Goal: Task Accomplishment & Management: Use online tool/utility

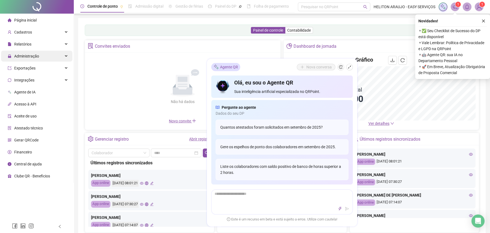
click at [45, 57] on div "Administração" at bounding box center [36, 56] width 71 height 11
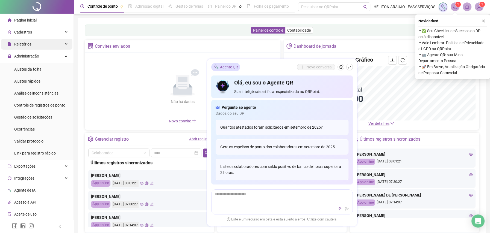
click at [41, 45] on div "Relatórios" at bounding box center [36, 44] width 71 height 11
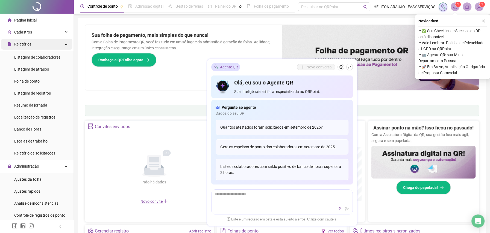
click at [41, 45] on div "Relatórios" at bounding box center [36, 44] width 71 height 11
click at [52, 46] on div "Relatórios" at bounding box center [36, 44] width 71 height 11
click at [43, 79] on li "Folha de ponto" at bounding box center [36, 81] width 71 height 11
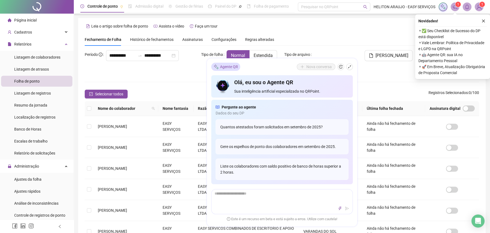
click at [410, 199] on td "Ainda não há fechamento de folha" at bounding box center [393, 189] width 63 height 21
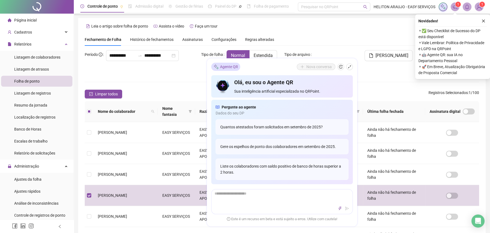
click at [380, 79] on div "Colaboradores" at bounding box center [282, 82] width 394 height 7
click at [108, 55] on div "**********" at bounding box center [142, 55] width 73 height 11
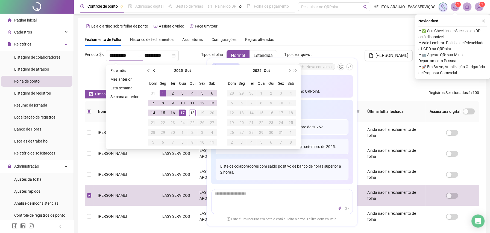
click at [154, 69] on button "prev-year" at bounding box center [154, 70] width 6 height 11
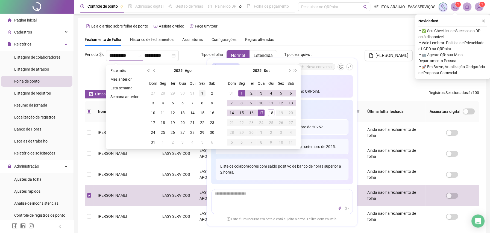
type input "**********"
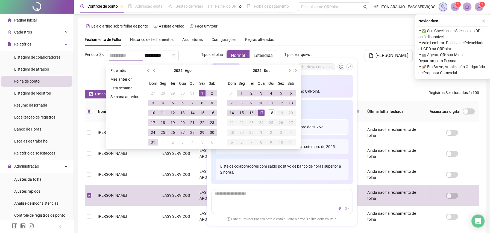
click at [201, 93] on div "1" at bounding box center [202, 93] width 7 height 7
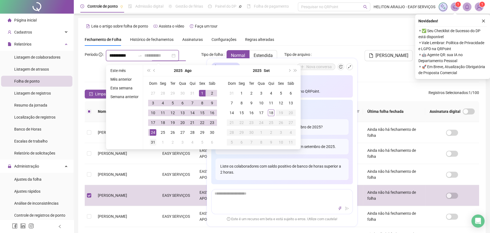
type input "**********"
click at [151, 140] on div "31" at bounding box center [153, 142] width 7 height 7
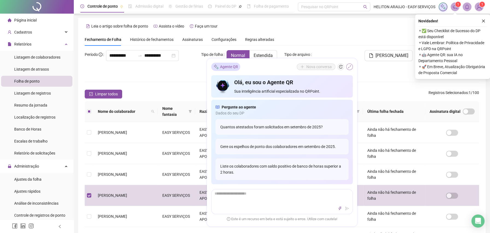
click at [350, 68] on icon "shrink" at bounding box center [349, 67] width 4 height 4
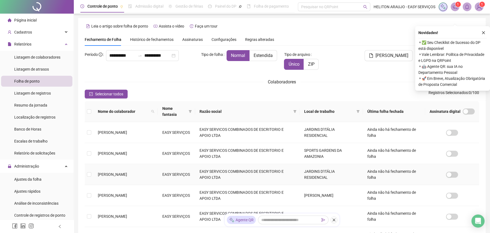
scroll to position [30, 0]
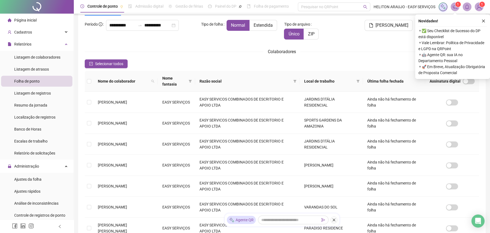
click at [484, 20] on icon "close" at bounding box center [483, 21] width 4 height 4
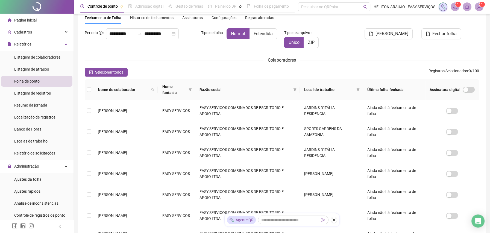
scroll to position [4, 0]
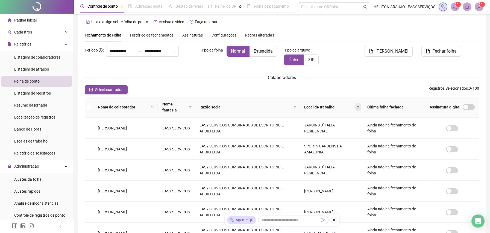
click at [357, 106] on icon "filter" at bounding box center [357, 107] width 3 height 3
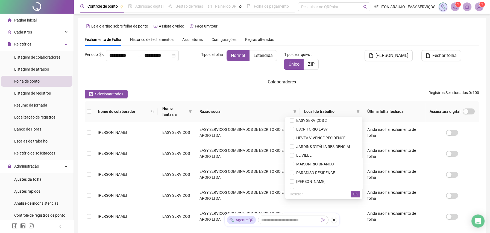
scroll to position [54, 0]
click at [353, 194] on span "OK" at bounding box center [355, 194] width 5 height 6
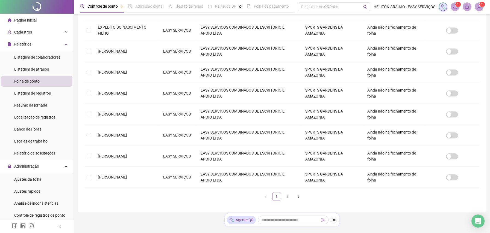
scroll to position [146, 0]
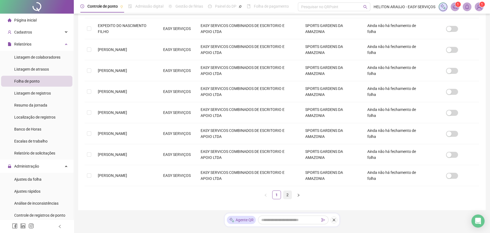
click at [290, 197] on link "2" at bounding box center [287, 195] width 8 height 8
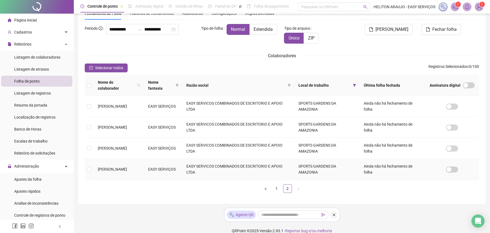
scroll to position [30, 0]
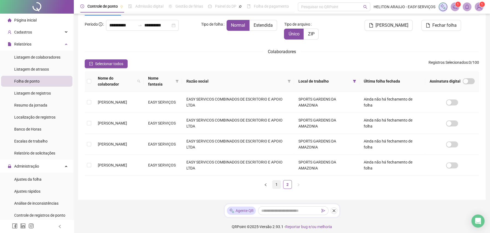
click at [277, 185] on link "1" at bounding box center [276, 185] width 8 height 8
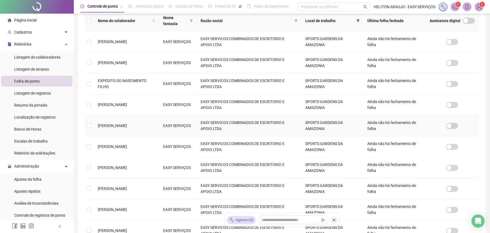
scroll to position [121, 0]
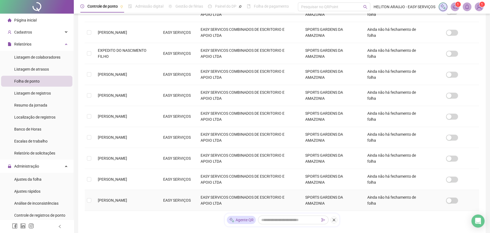
click at [91, 203] on label at bounding box center [89, 201] width 4 height 6
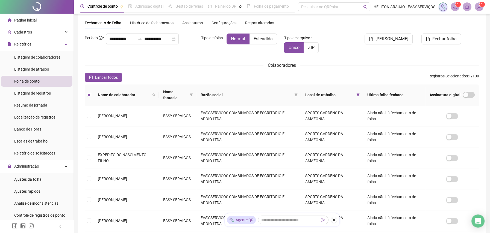
scroll to position [7, 0]
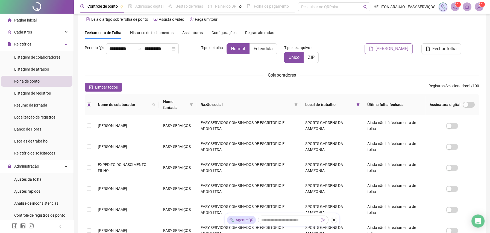
click at [396, 49] on span "[PERSON_NAME]" at bounding box center [391, 49] width 33 height 7
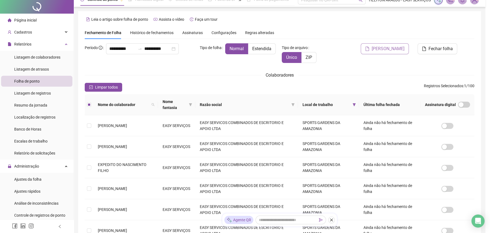
scroll to position [0, 0]
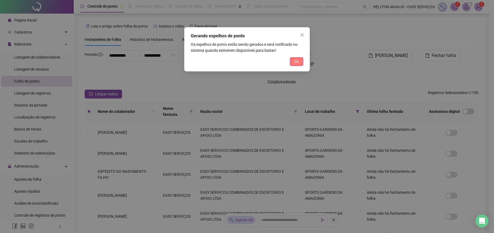
click at [298, 63] on span "Ok" at bounding box center [296, 62] width 5 height 6
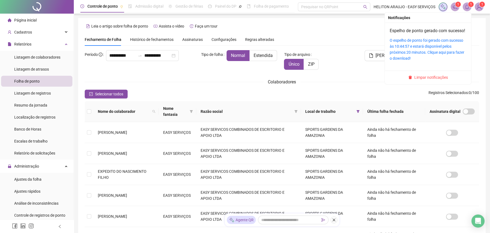
click at [469, 9] on icon "bell" at bounding box center [466, 6] width 5 height 5
click at [407, 53] on link "O espelho de ponto foi gerado com sucesso às 10:44:57 e estará disponível pelos…" at bounding box center [426, 49] width 75 height 22
